Goal: Use online tool/utility

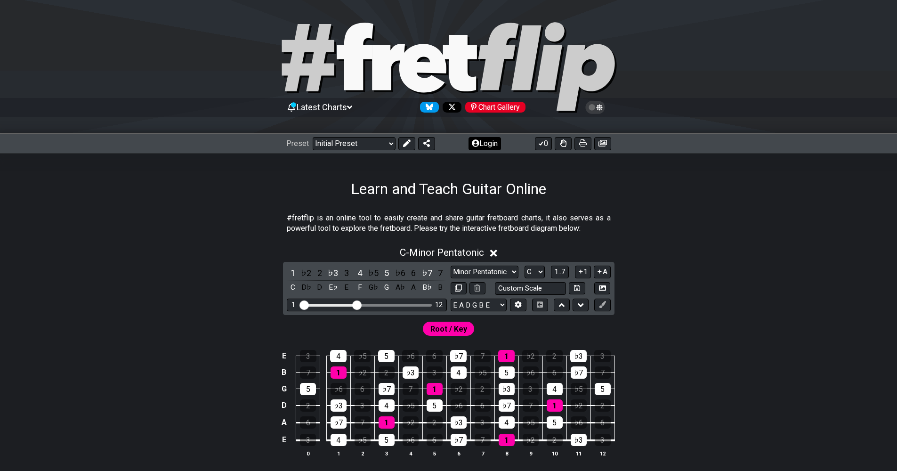
click at [495, 139] on button "Login" at bounding box center [485, 143] width 32 height 13
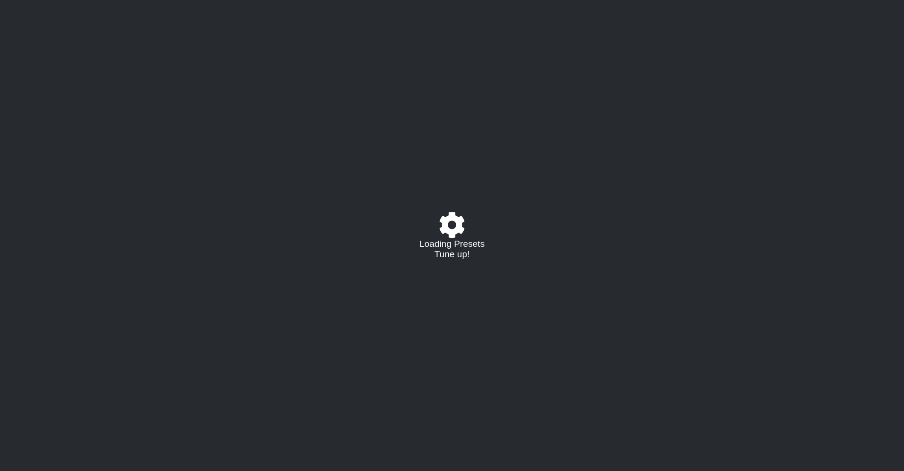
select select "C"
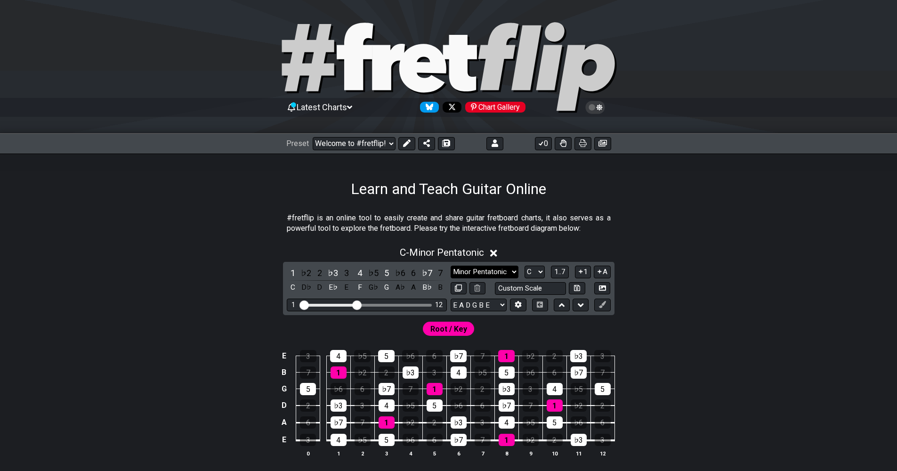
click at [508, 269] on select "Minor Pentatonic Click to edit Minor Pentatonic Major Pentatonic Minor Blues Ma…" at bounding box center [485, 272] width 68 height 13
click at [451, 266] on select "Minor Pentatonic Click to edit Minor Pentatonic Major Pentatonic Minor Blues Ma…" at bounding box center [485, 272] width 68 height 13
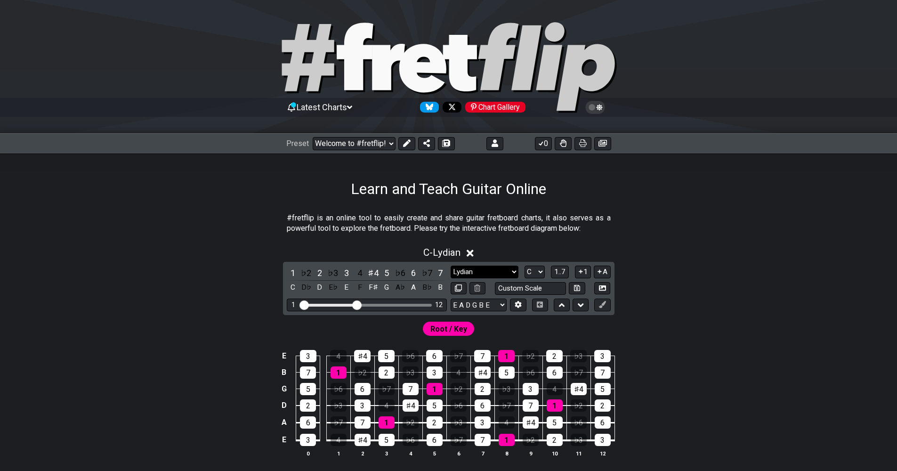
click at [514, 269] on select "Minor Pentatonic Click to edit Minor Pentatonic Major Pentatonic Minor Blues Ma…" at bounding box center [485, 272] width 68 height 13
select select "Dorian"
click at [451, 266] on select "Minor Pentatonic Click to edit Minor Pentatonic Major Pentatonic Minor Blues Ma…" at bounding box center [485, 272] width 68 height 13
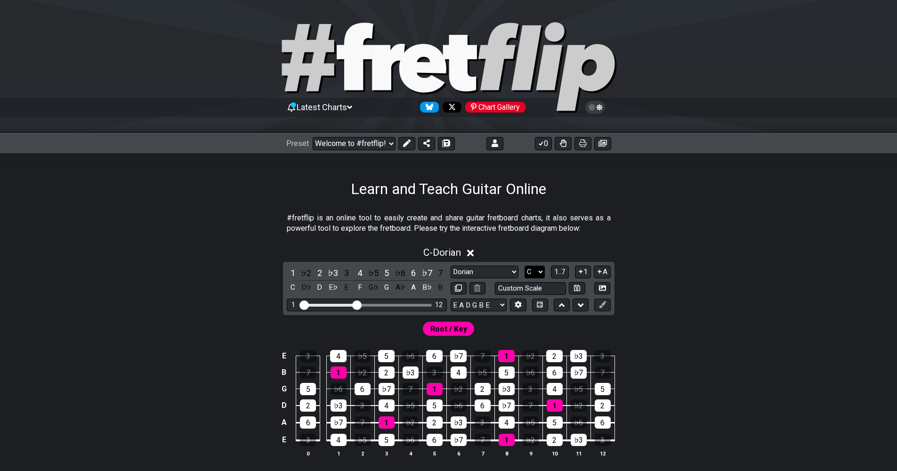
click at [541, 270] on select "A♭ A A♯ B♭ B C C♯ D♭ D D♯ E♭ E F F♯ G♭ G G♯" at bounding box center [535, 272] width 20 height 13
select select "E"
click at [525, 266] on select "A♭ A A♯ B♭ B C C♯ D♭ D D♯ E♭ E F F♯ G♭ G G♯" at bounding box center [535, 272] width 20 height 13
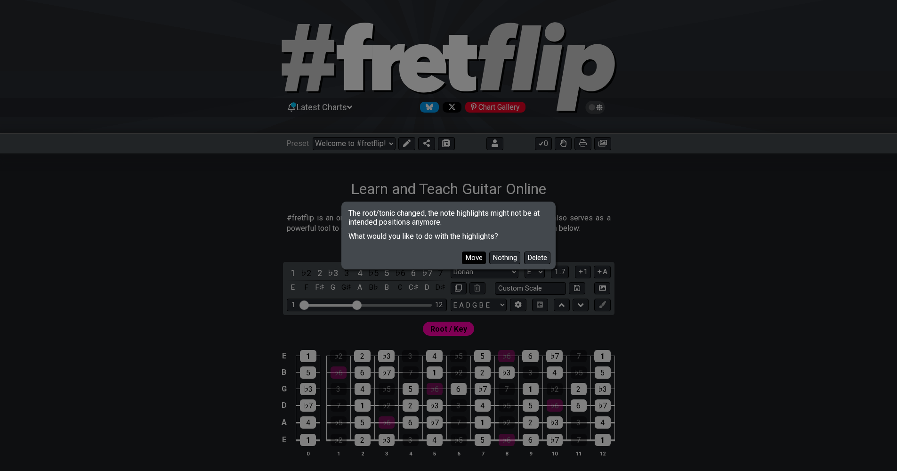
click at [479, 256] on button "Move" at bounding box center [474, 257] width 24 height 13
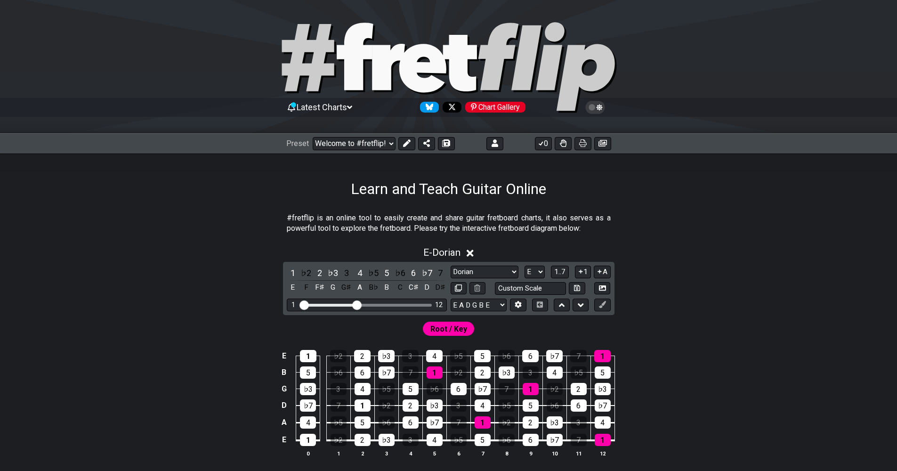
click at [389, 304] on div "Visible fret range" at bounding box center [366, 305] width 130 height 3
drag, startPoint x: 358, startPoint y: 303, endPoint x: 375, endPoint y: 304, distance: 17.0
click at [375, 304] on input "Visible fret range" at bounding box center [367, 304] width 134 height 0
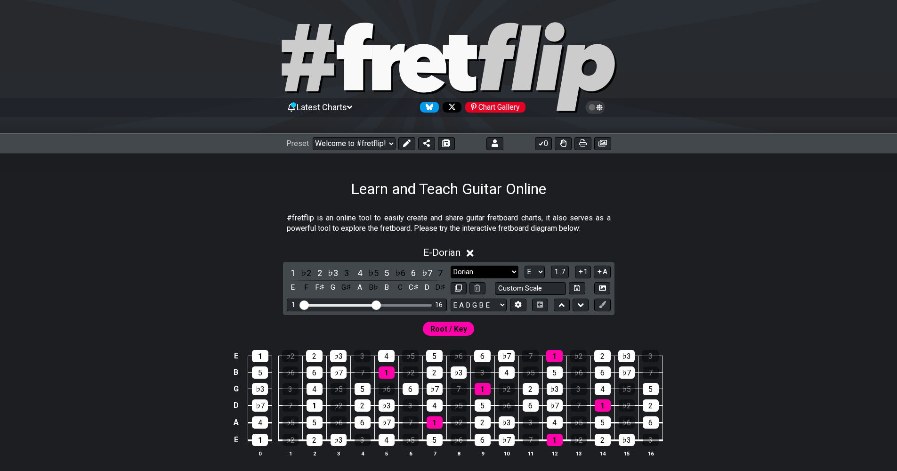
click at [512, 269] on select "Minor Pentatonic Click to edit Minor Pentatonic Major Pentatonic Minor Blues Ma…" at bounding box center [485, 272] width 68 height 13
select select "Minor / Aeolian"
click at [451, 266] on select "Minor Pentatonic Click to edit Minor Pentatonic Major Pentatonic Minor Blues Ma…" at bounding box center [485, 272] width 68 height 13
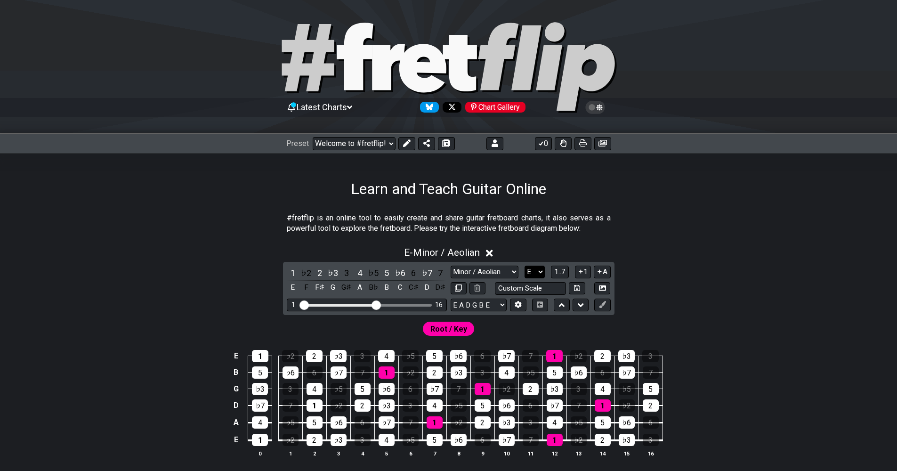
click at [538, 270] on select "A♭ A A♯ B♭ B C C♯ D♭ D D♯ E♭ E F F♯ G♭ G G♯" at bounding box center [535, 272] width 20 height 13
select select "F"
click at [525, 266] on select "A♭ A A♯ B♭ B C C♯ D♭ D D♯ E♭ E F F♯ G♭ G G♯" at bounding box center [535, 272] width 20 height 13
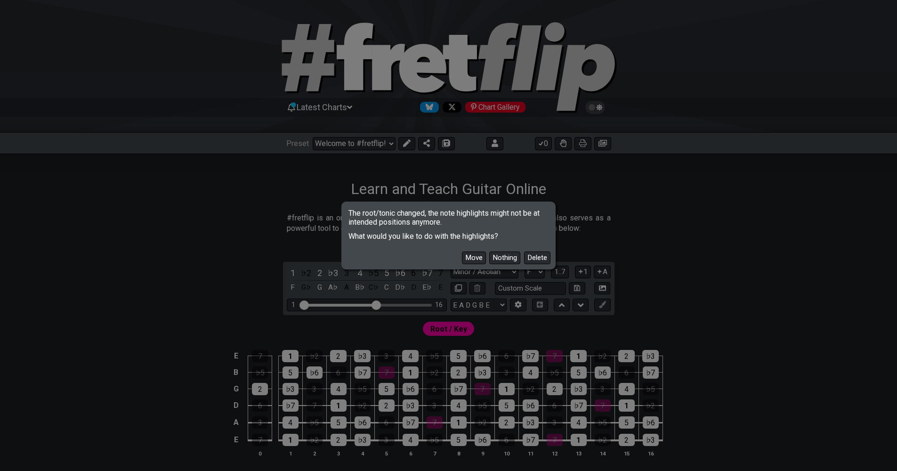
click at [481, 259] on button "Move" at bounding box center [474, 257] width 24 height 13
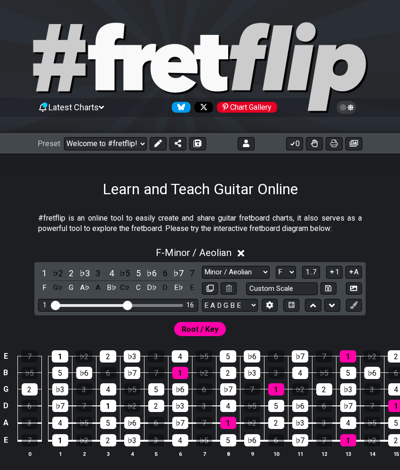
click at [156, 0] on div "Latest Charts Chart Gallery" at bounding box center [200, 67] width 400 height 134
